Goal: Find specific page/section: Find specific page/section

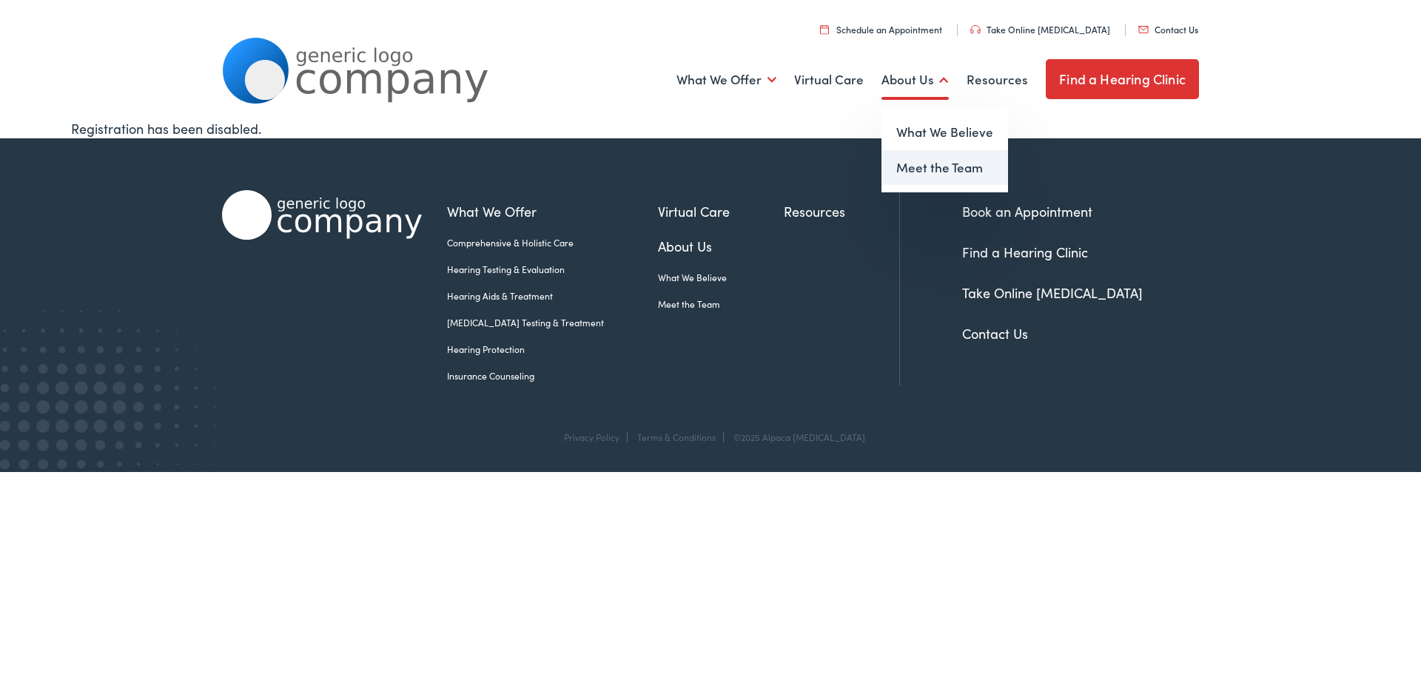
click at [906, 169] on link "Meet the Team" at bounding box center [944, 168] width 127 height 36
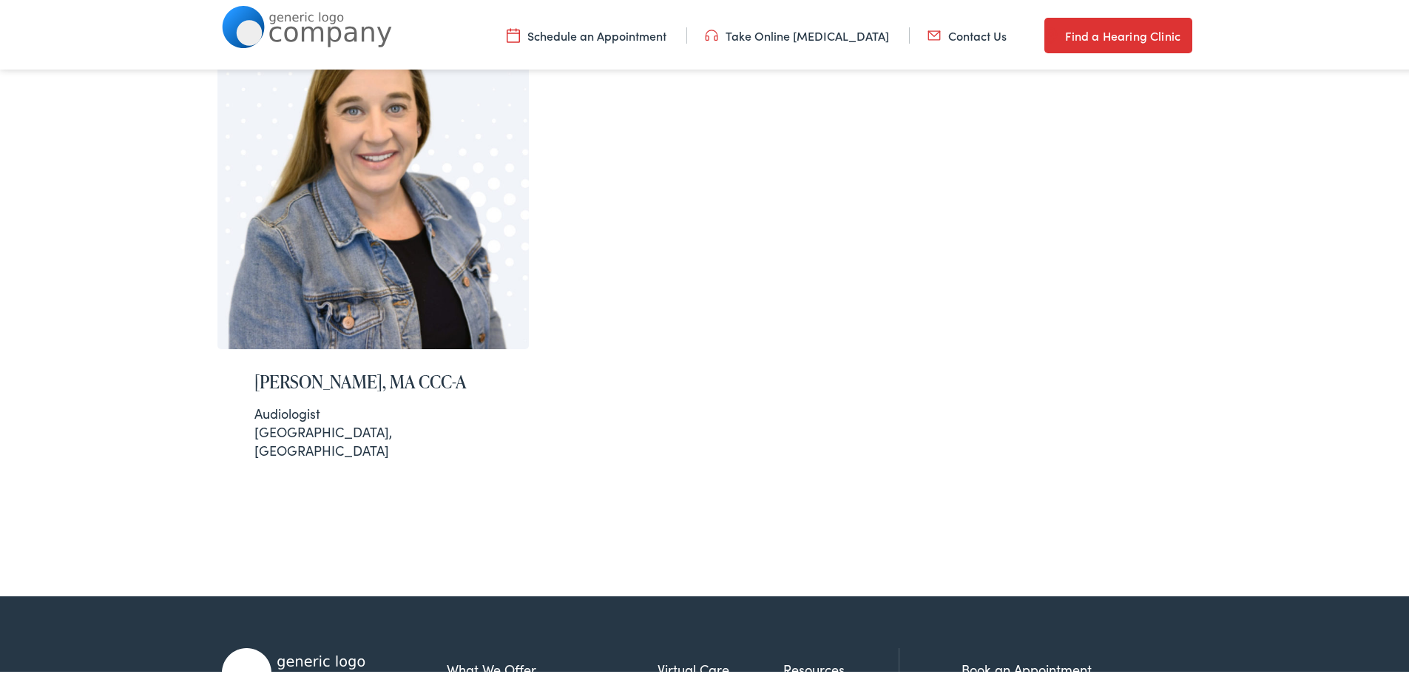
scroll to position [296, 0]
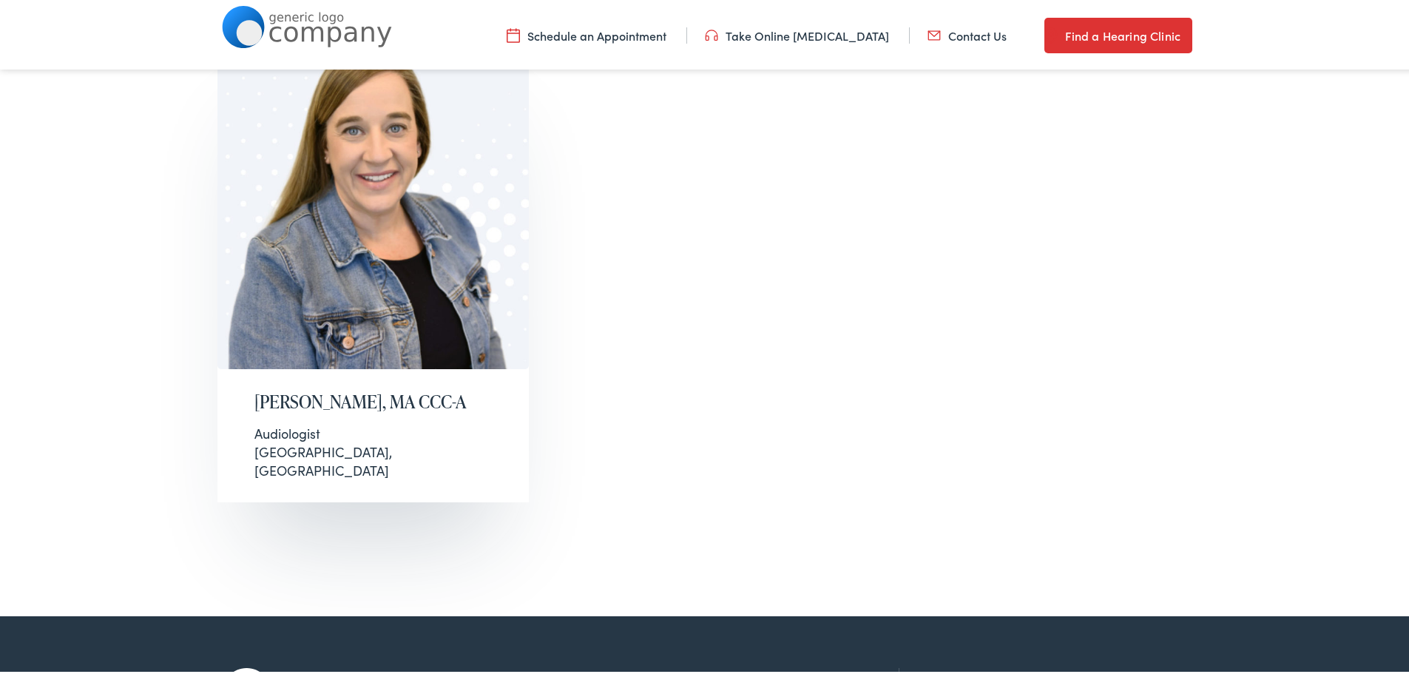
click at [307, 390] on h2 "Natalie McAmis, MA CCC-A" at bounding box center [374, 398] width 238 height 21
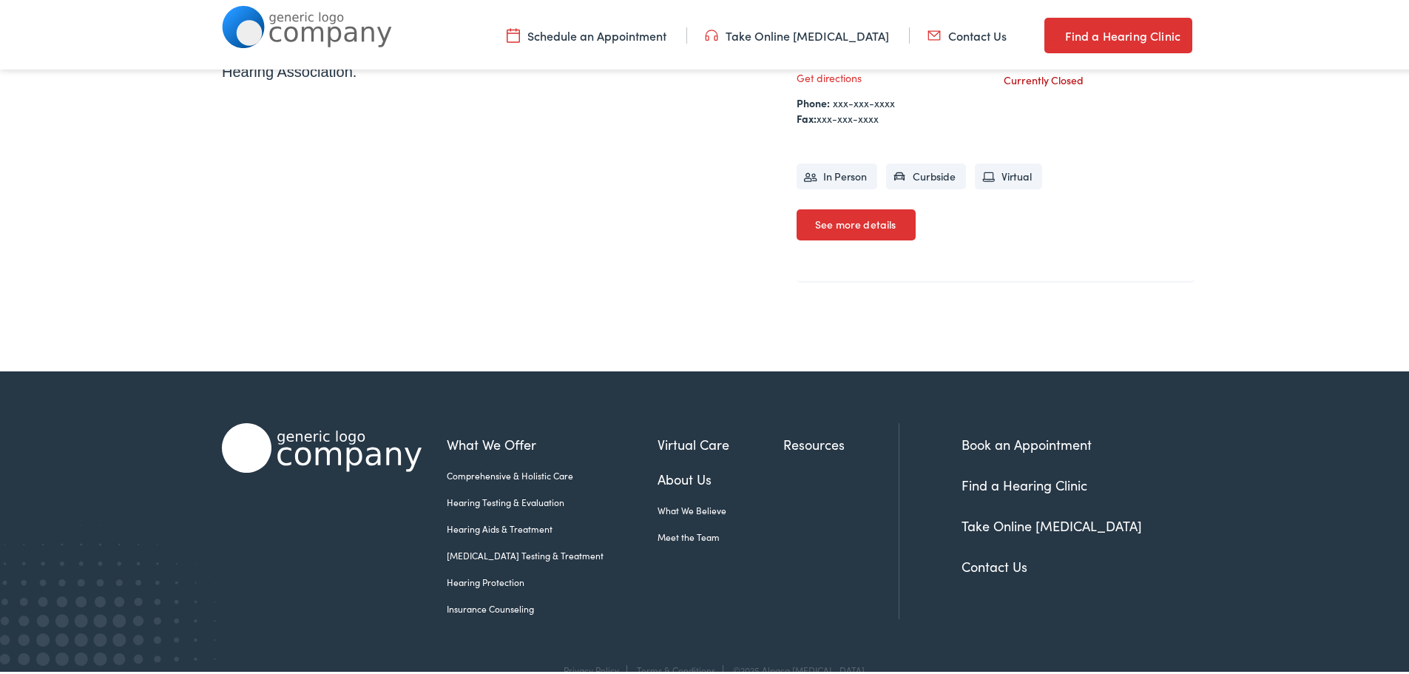
scroll to position [592, 0]
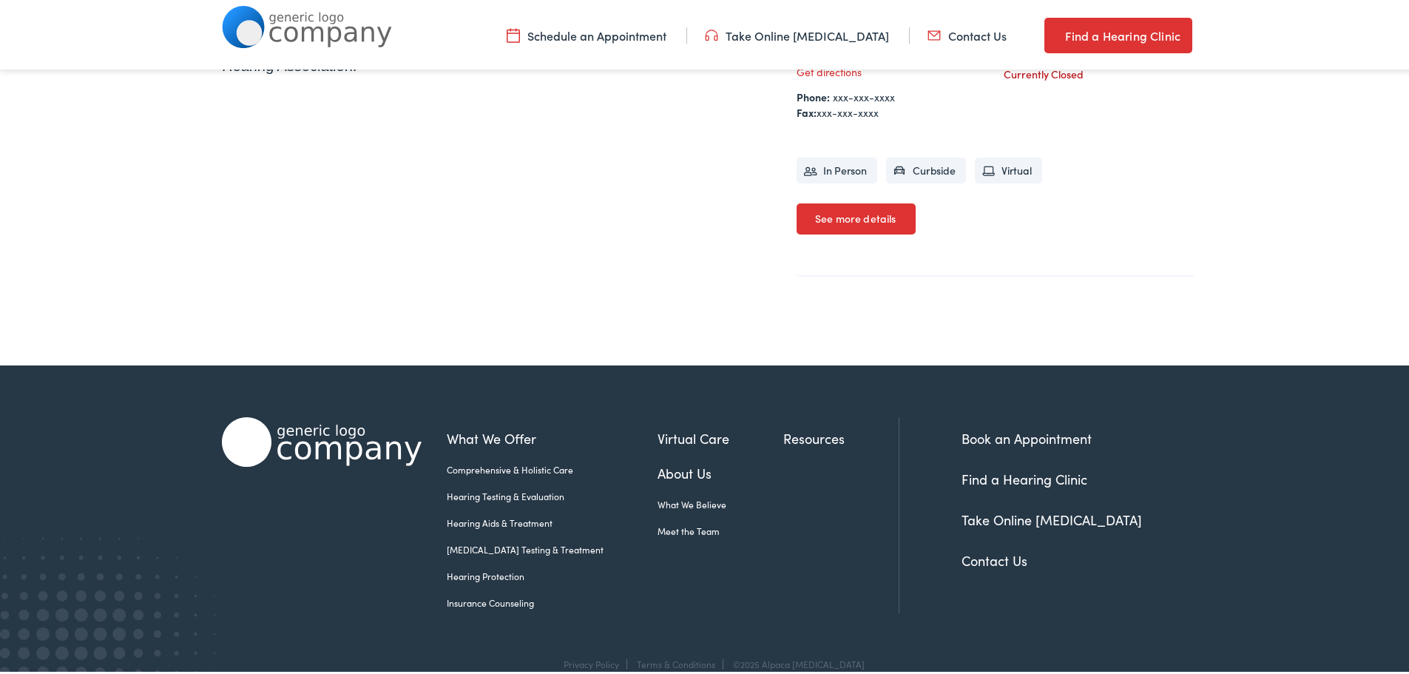
click at [963, 472] on link "Find a Hearing Clinic" at bounding box center [1025, 476] width 126 height 18
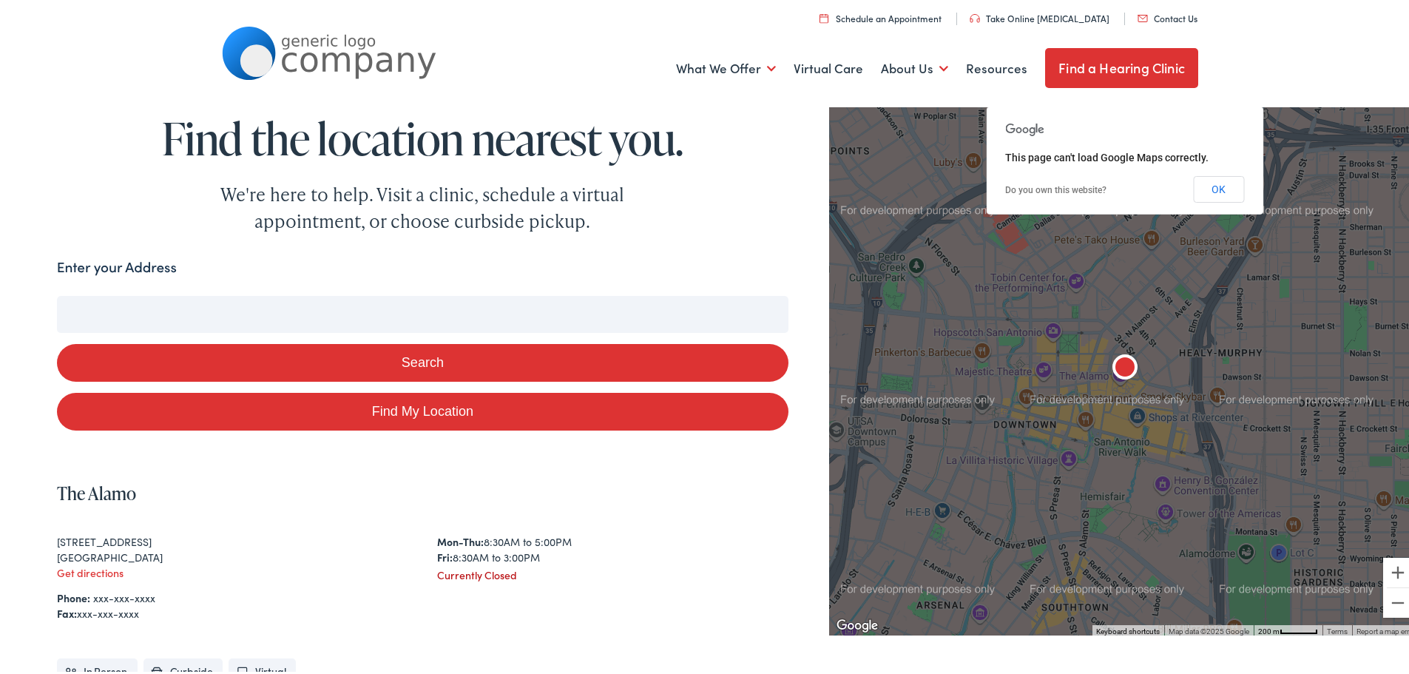
click at [328, 365] on button "Search" at bounding box center [423, 360] width 732 height 38
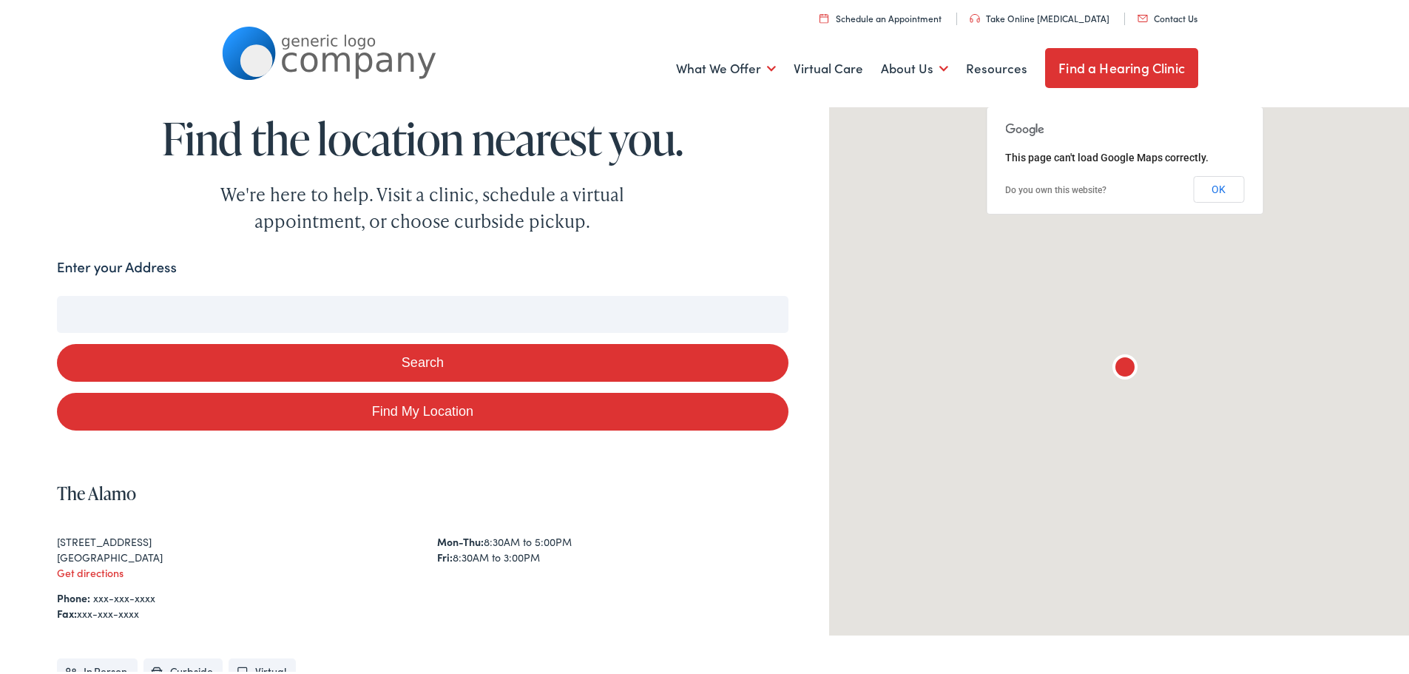
click at [324, 412] on link "Find My Location" at bounding box center [423, 409] width 732 height 38
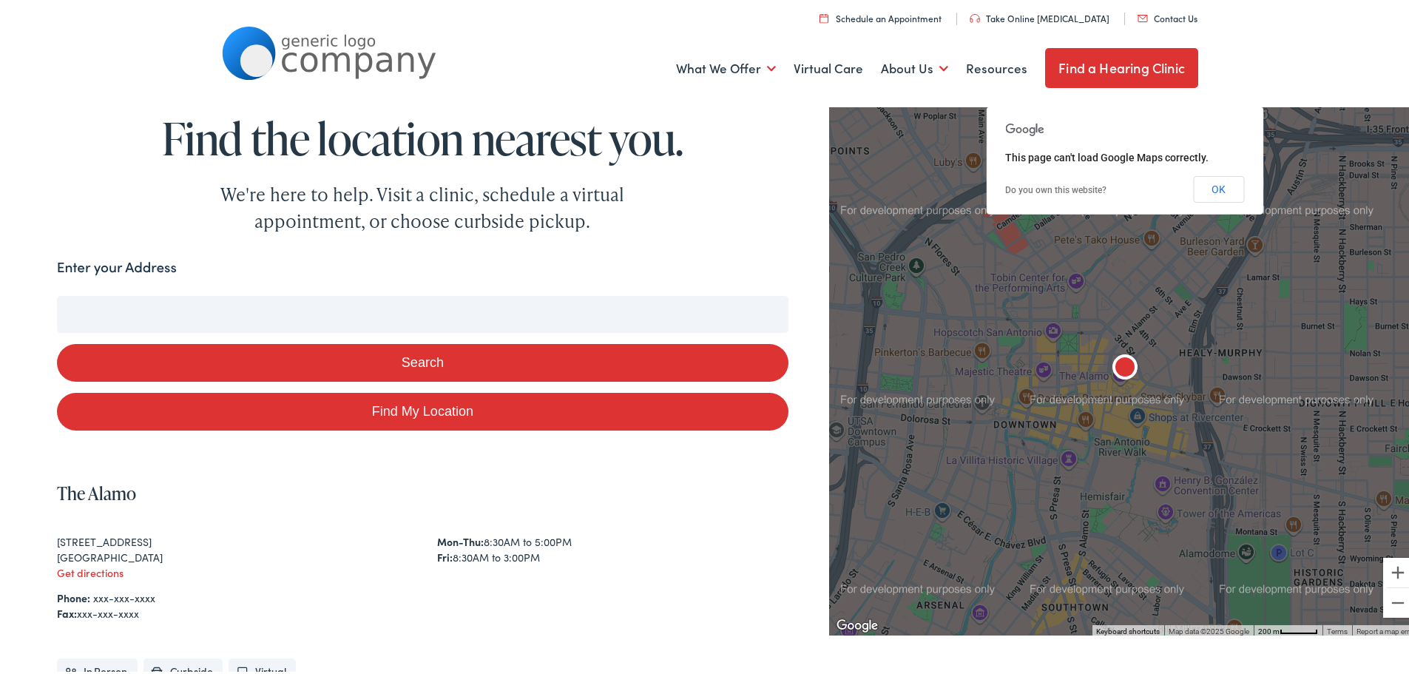
type input "Painesville, Ohio"
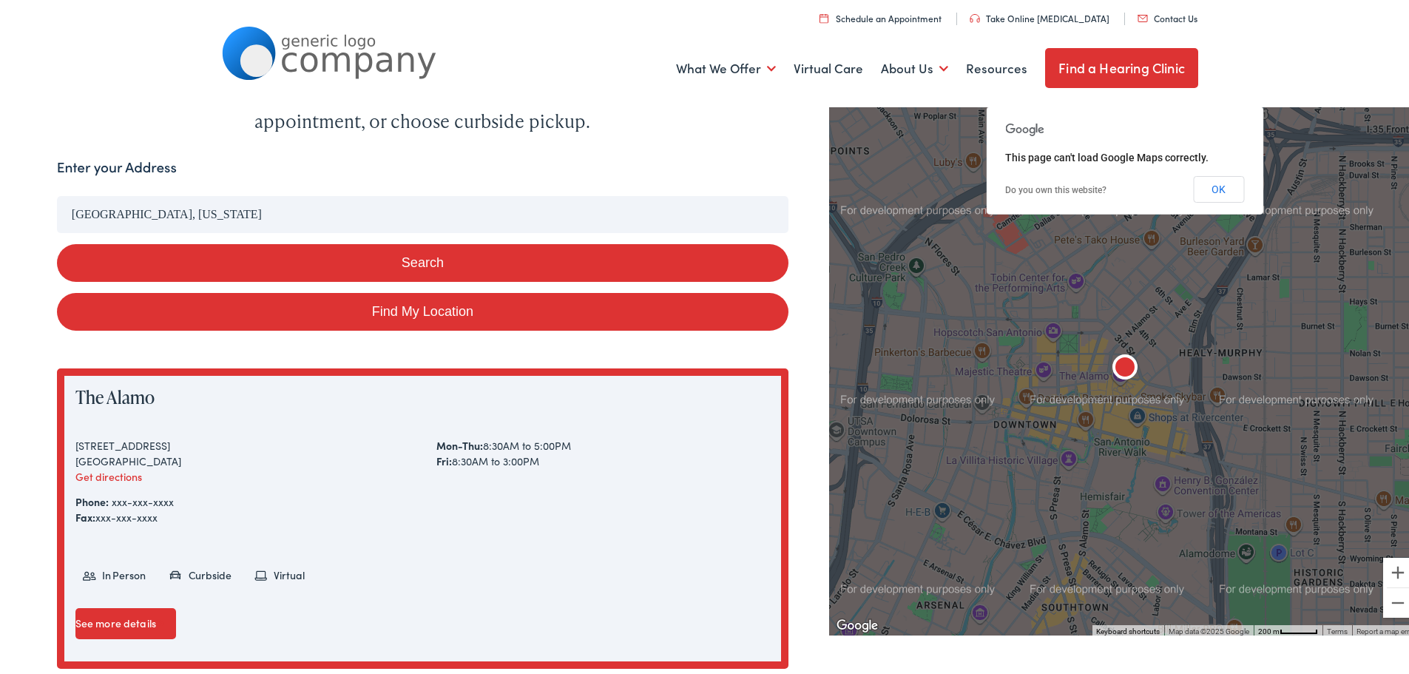
scroll to position [148, 0]
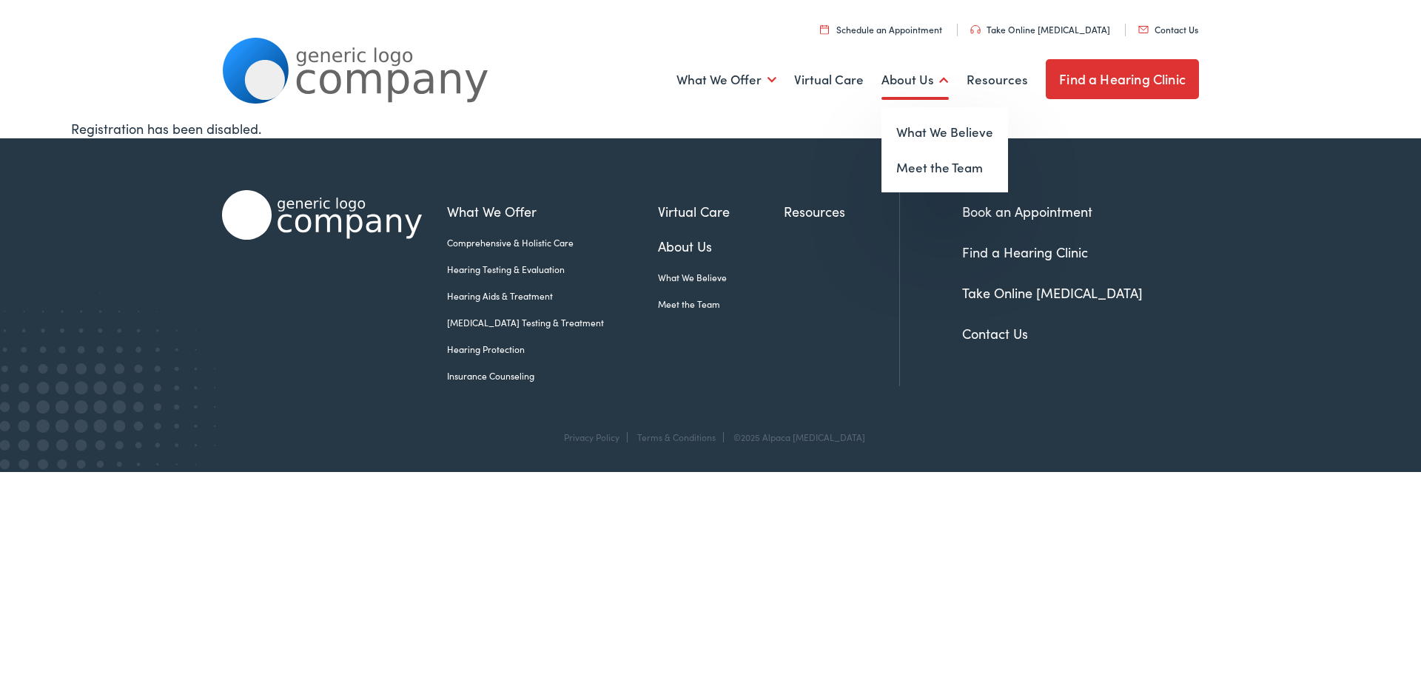
click at [908, 84] on link "About Us" at bounding box center [914, 80] width 67 height 55
click at [910, 166] on link "Meet the Team" at bounding box center [944, 168] width 127 height 36
